Goal: Transaction & Acquisition: Book appointment/travel/reservation

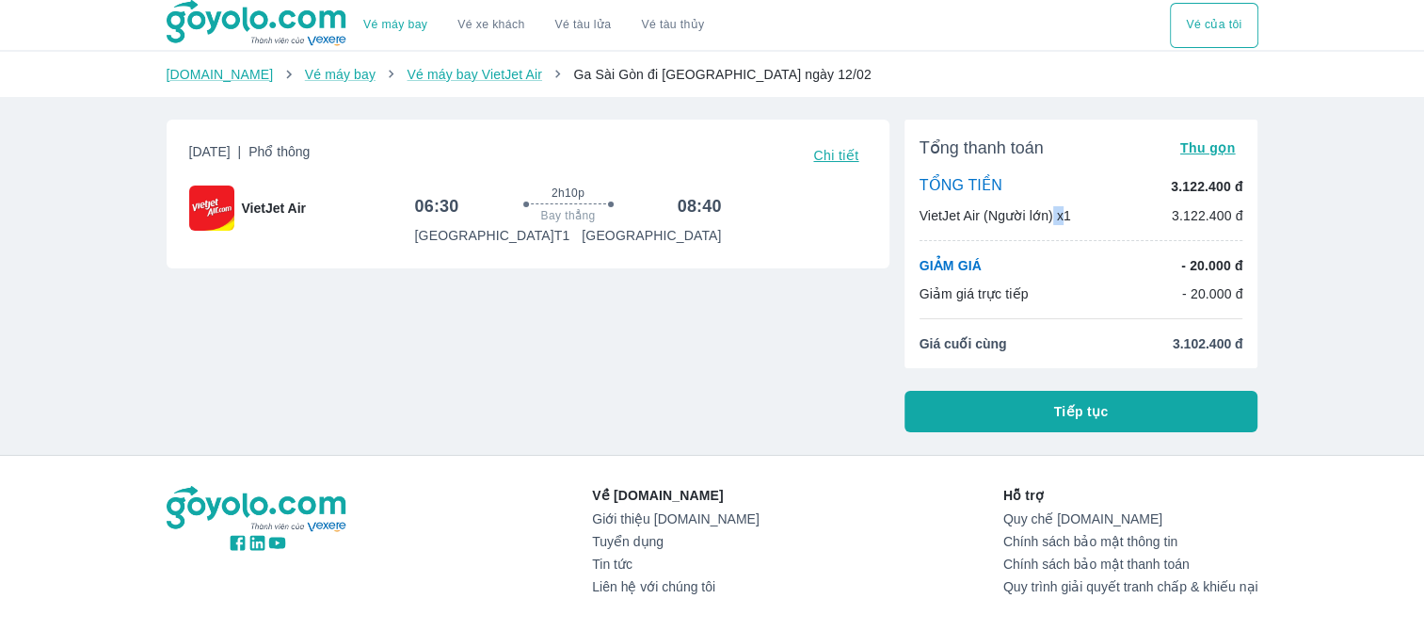
drag, startPoint x: 1051, startPoint y: 230, endPoint x: 1063, endPoint y: 220, distance: 14.7
click at [1063, 220] on div "Tổng thanh toán Thu gọn TỔNG TIỀN 3.122.400 đ VietJet Air (Người lớn) x1 3.122.…" at bounding box center [1082, 244] width 354 height 249
drag, startPoint x: 1063, startPoint y: 220, endPoint x: 1082, endPoint y: 220, distance: 18.8
click at [1082, 220] on div "VietJet Air (Người lớn) x1 3.122.400 đ" at bounding box center [1082, 215] width 324 height 19
drag, startPoint x: 724, startPoint y: 242, endPoint x: 614, endPoint y: 243, distance: 110.1
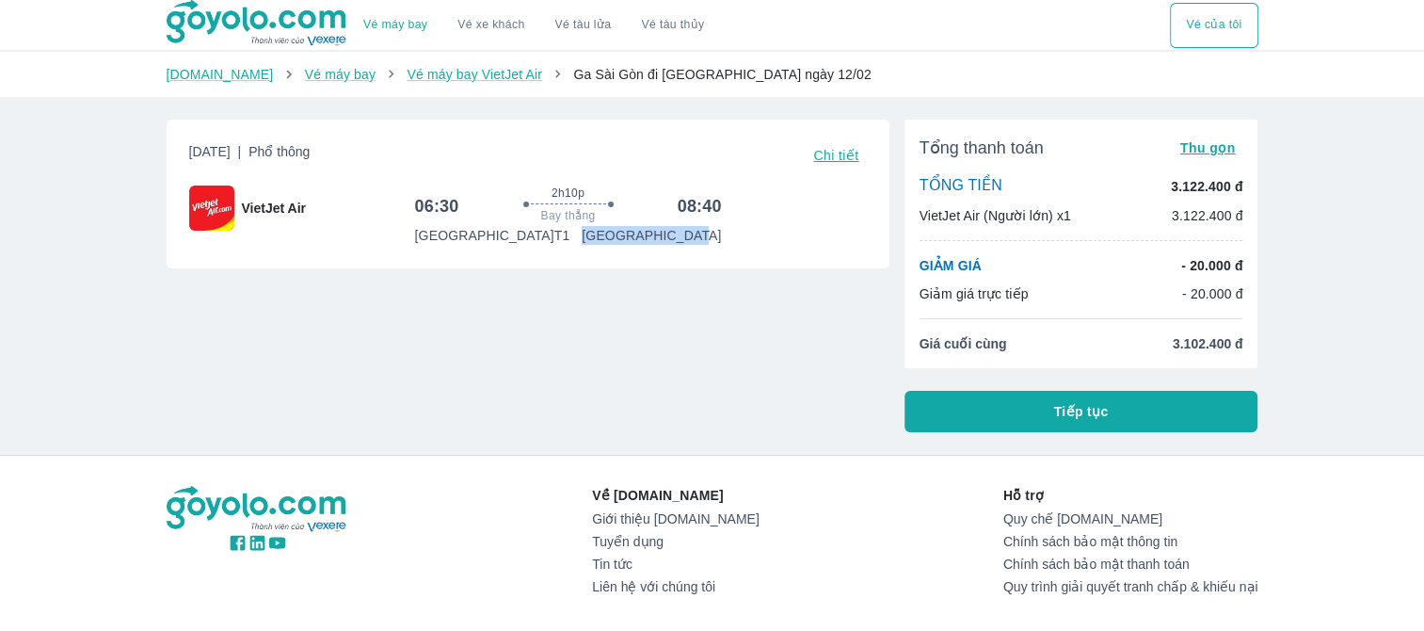
click at [614, 243] on div "06:30 2h10p Bay thẳng 08:40 [GEOGRAPHIC_DATA] T1 [GEOGRAPHIC_DATA]" at bounding box center [641, 214] width 452 height 59
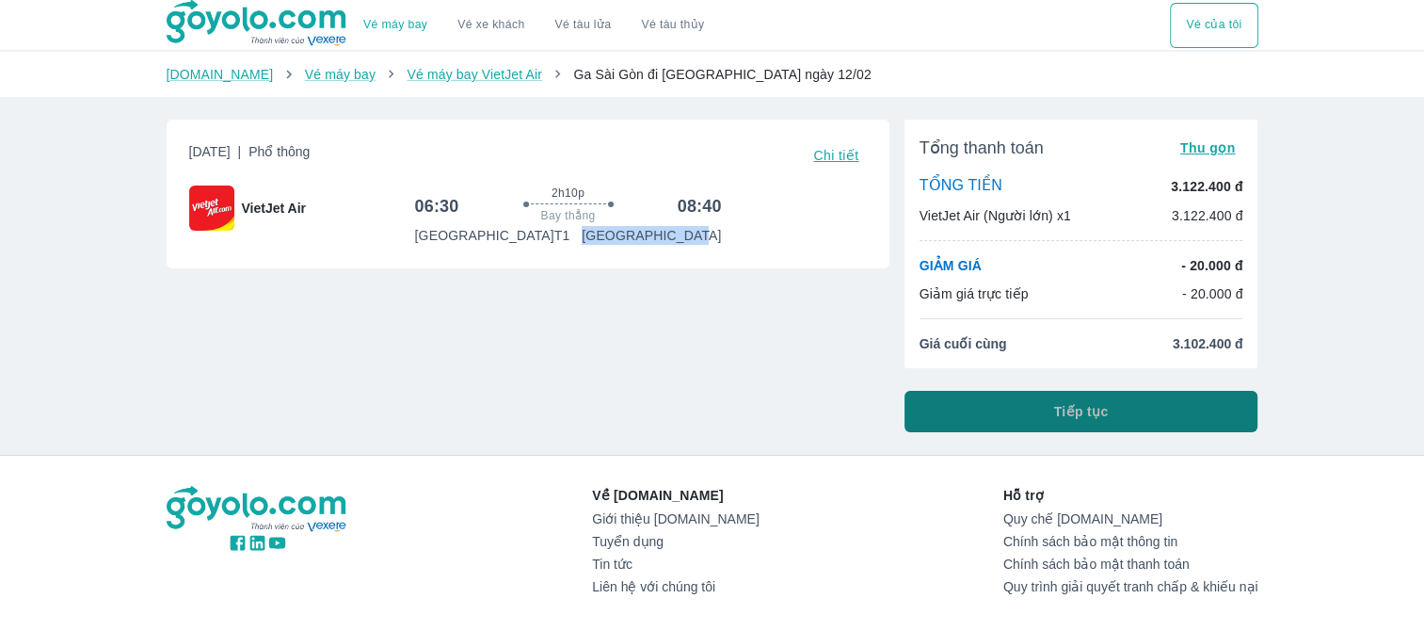
click at [1115, 406] on button "Tiếp tục" at bounding box center [1082, 411] width 354 height 41
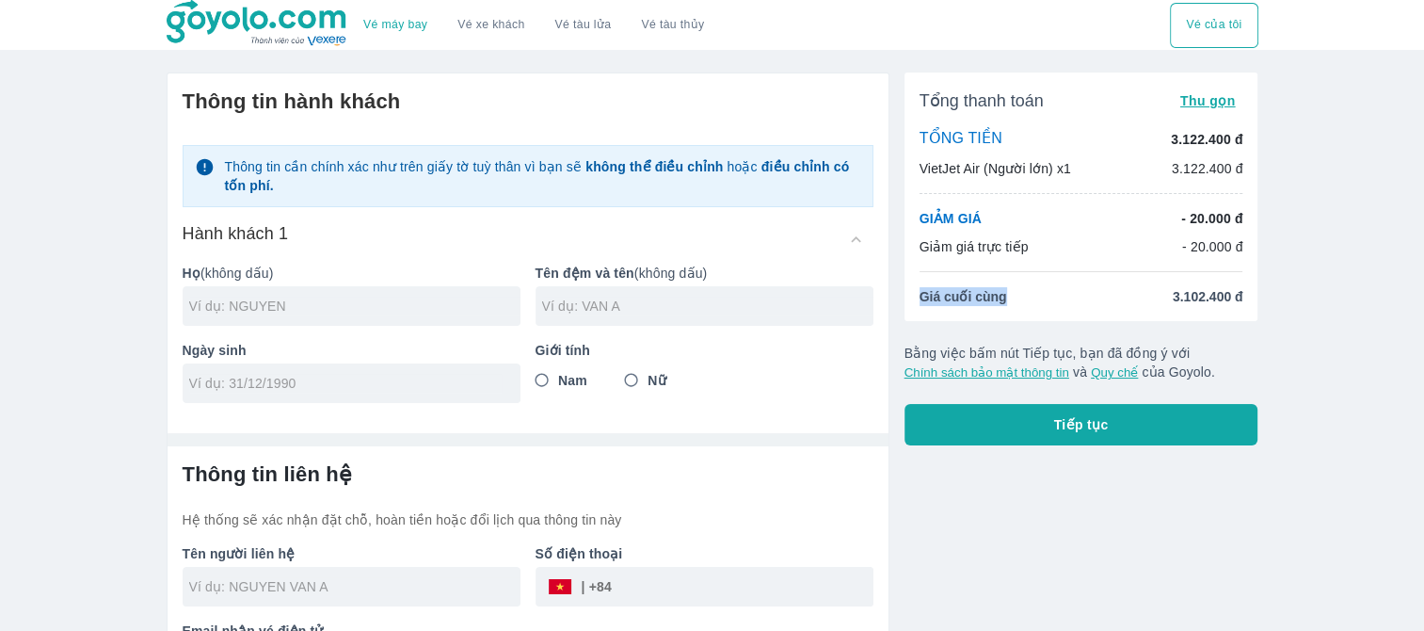
drag, startPoint x: 1033, startPoint y: 295, endPoint x: 908, endPoint y: 287, distance: 124.5
click at [908, 287] on div "Tổng thanh toán Thu gọn TỔNG TIỀN 3.122.400 đ VietJet Air (Người lớn) x1 3.122.…" at bounding box center [1082, 196] width 354 height 249
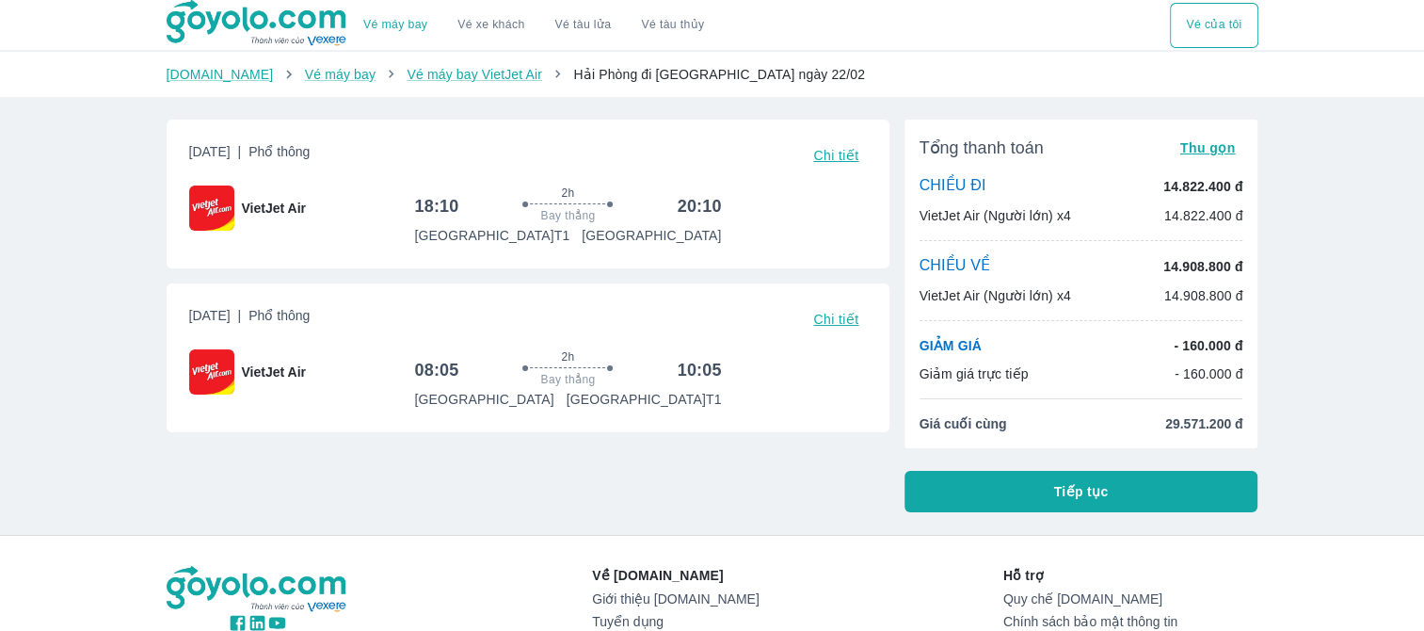
click at [531, 350] on div "2h Bay thẳng" at bounding box center [567, 369] width 203 height 40
drag, startPoint x: 415, startPoint y: 210, endPoint x: 457, endPoint y: 204, distance: 41.8
click at [457, 204] on h6 "18:10" at bounding box center [436, 206] width 44 height 23
drag, startPoint x: 399, startPoint y: 367, endPoint x: 459, endPoint y: 369, distance: 60.3
click at [459, 369] on div "VietJet Air 08:05 2h Bay thẳng 10:05 [GEOGRAPHIC_DATA] T1" at bounding box center [528, 379] width 678 height 60
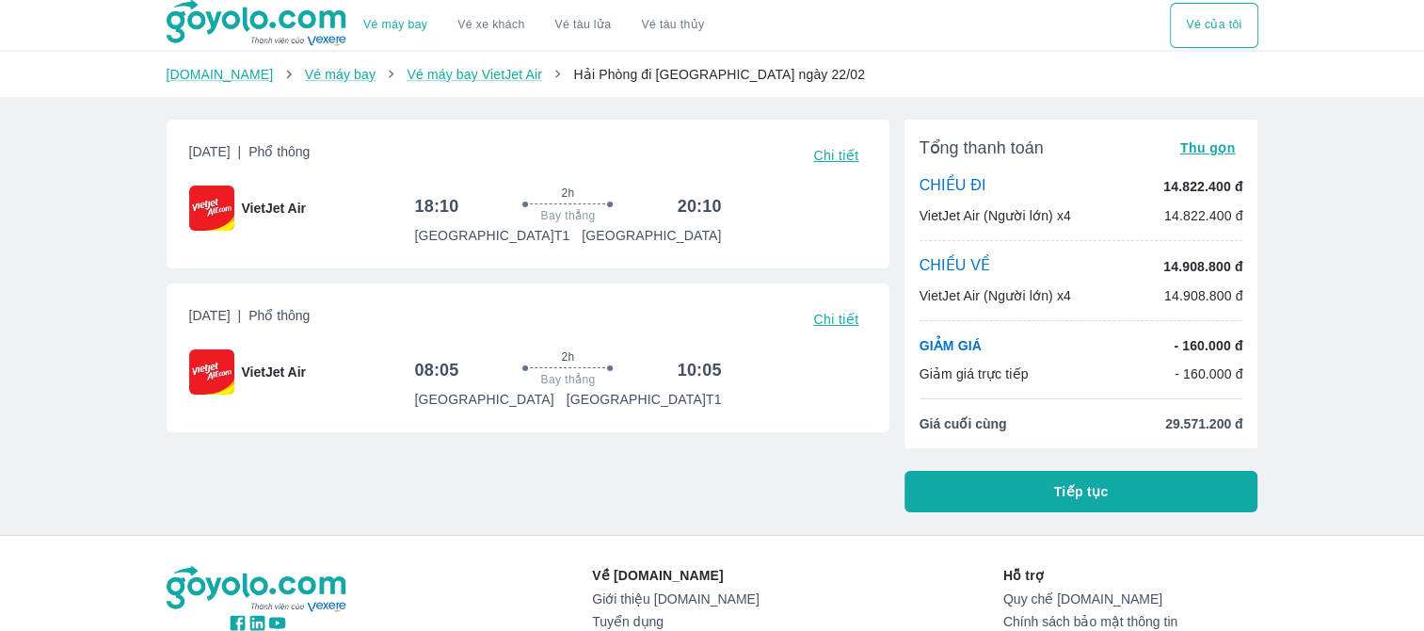
click at [841, 361] on div "08:05 2h Bay thẳng 10:05 [GEOGRAPHIC_DATA] T1" at bounding box center [640, 378] width 452 height 59
